Goal: Transaction & Acquisition: Obtain resource

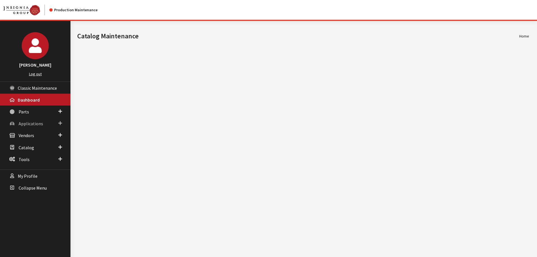
click at [35, 126] on span "Applications" at bounding box center [31, 124] width 25 height 6
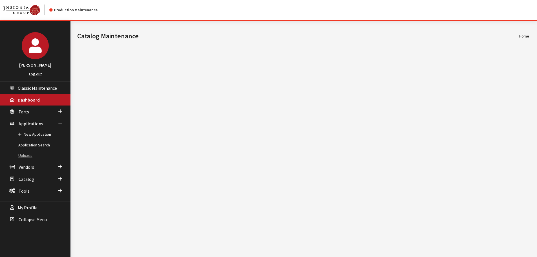
click at [29, 154] on link "Uploads" at bounding box center [35, 155] width 70 height 10
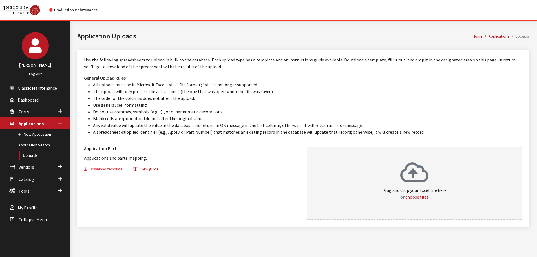
click at [116, 170] on button "Download template" at bounding box center [105, 170] width 43 height 8
